Goal: Find contact information: Find contact information

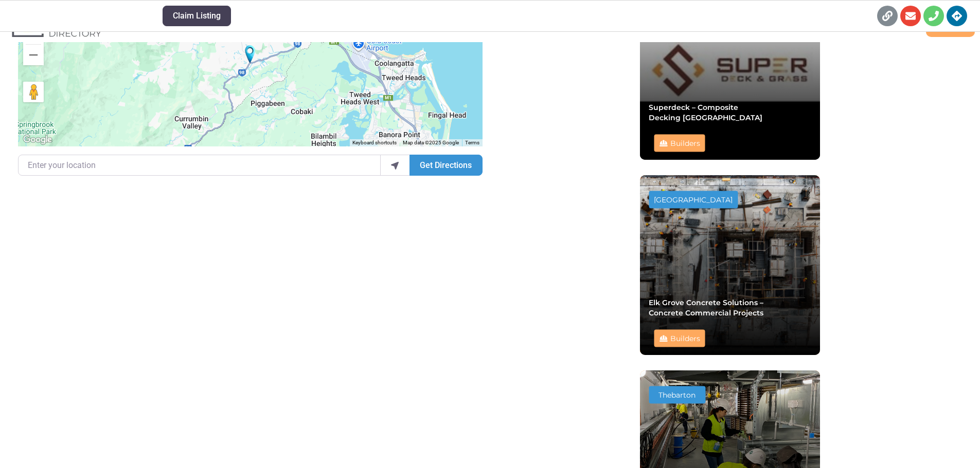
scroll to position [743, 0]
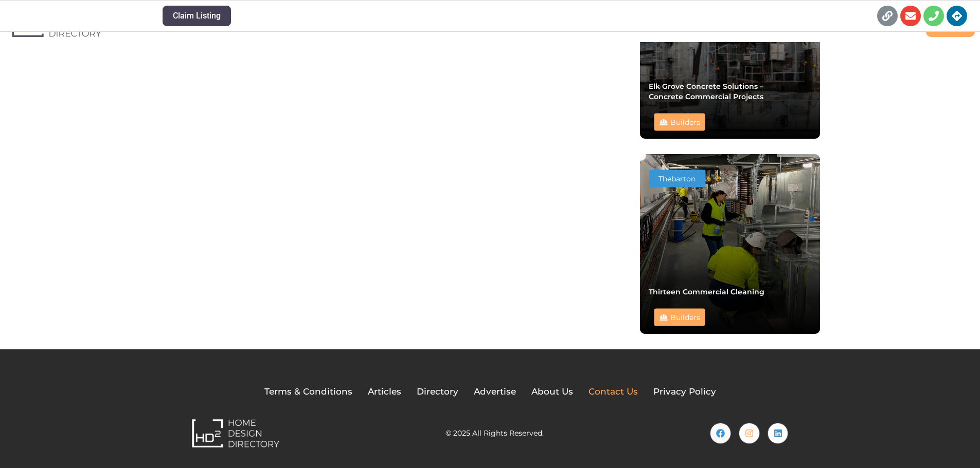
click at [603, 388] on span "Contact Us" at bounding box center [612, 392] width 49 height 13
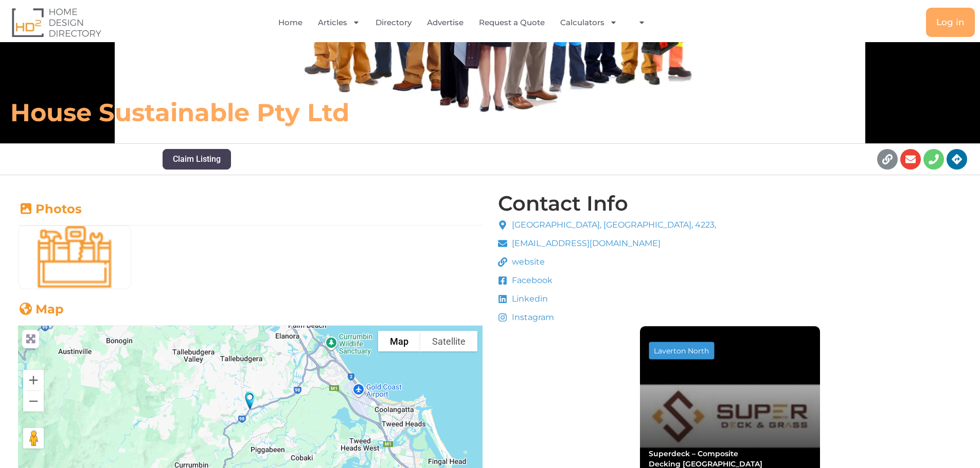
scroll to position [177, 0]
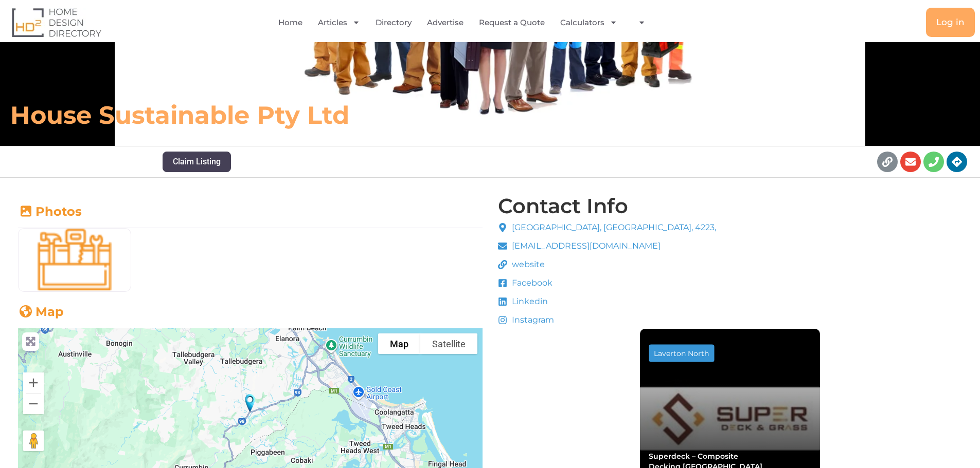
click at [502, 228] on icon at bounding box center [502, 227] width 9 height 9
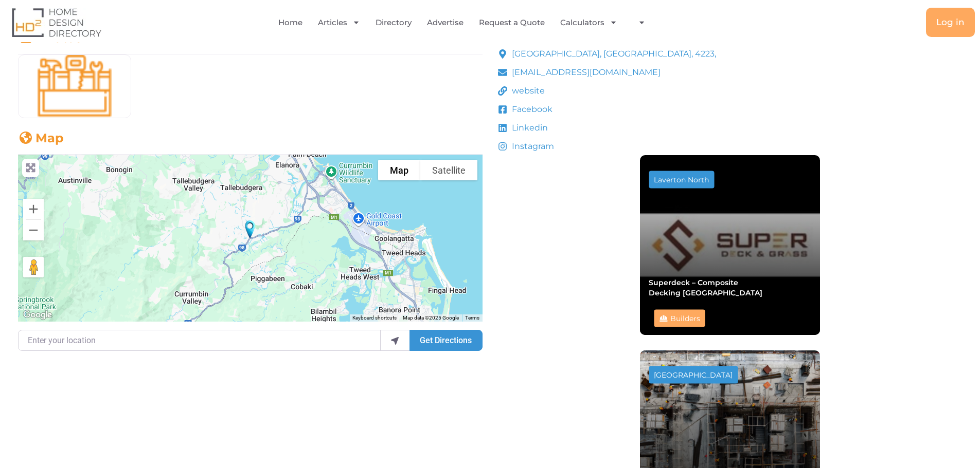
scroll to position [383, 0]
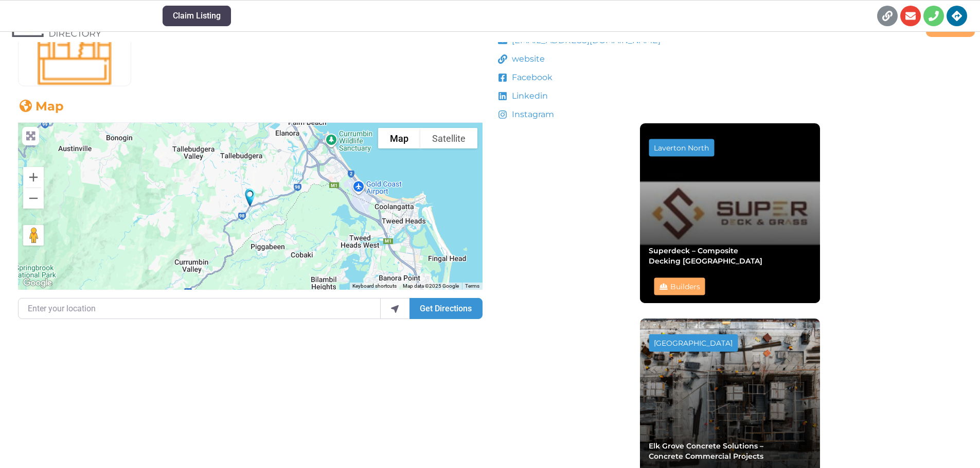
click at [248, 195] on img "House Sustainable Pty Ltd" at bounding box center [250, 198] width 19 height 26
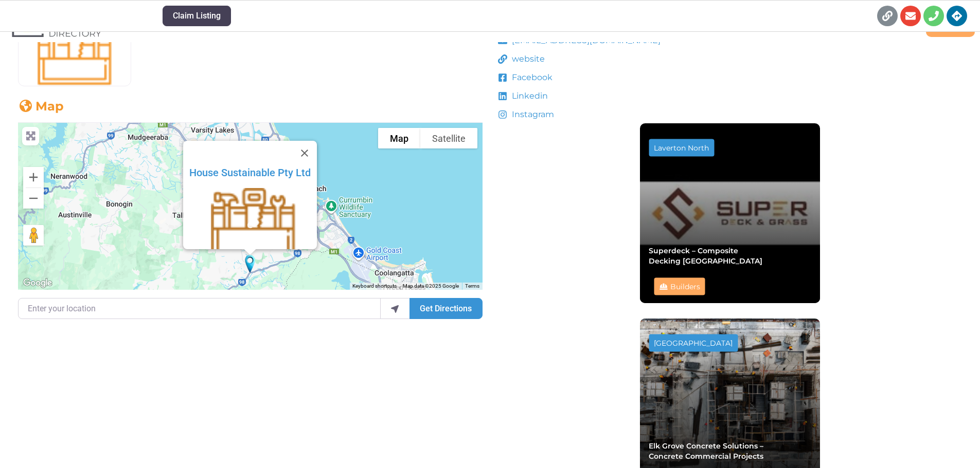
click at [249, 229] on icon at bounding box center [252, 224] width 11 height 10
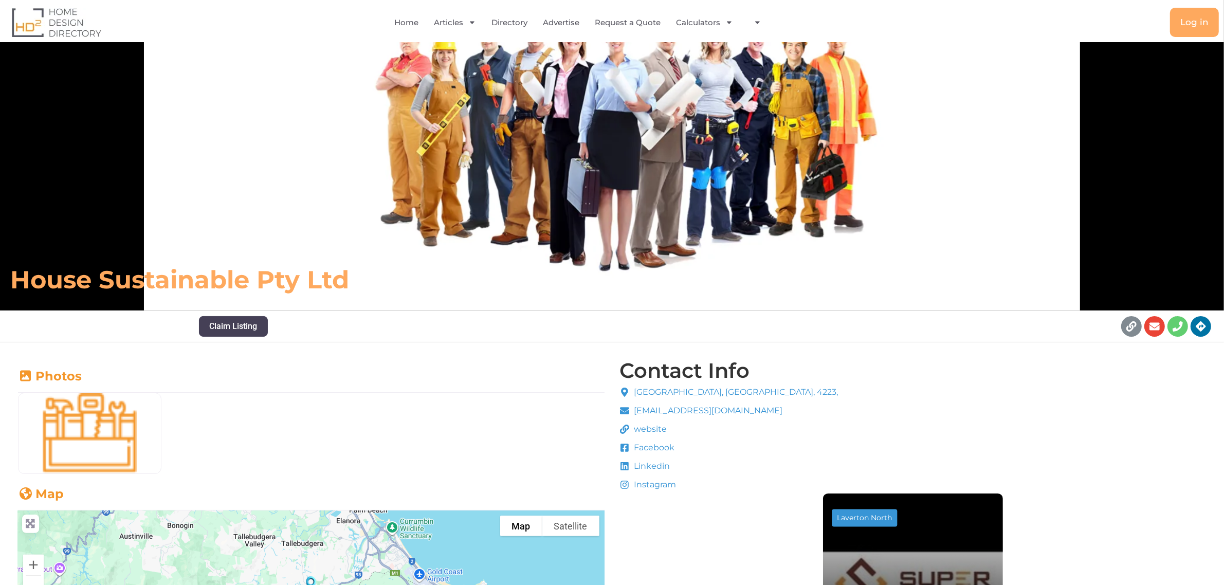
scroll to position [54, 0]
